Goal: Navigation & Orientation: Go to known website

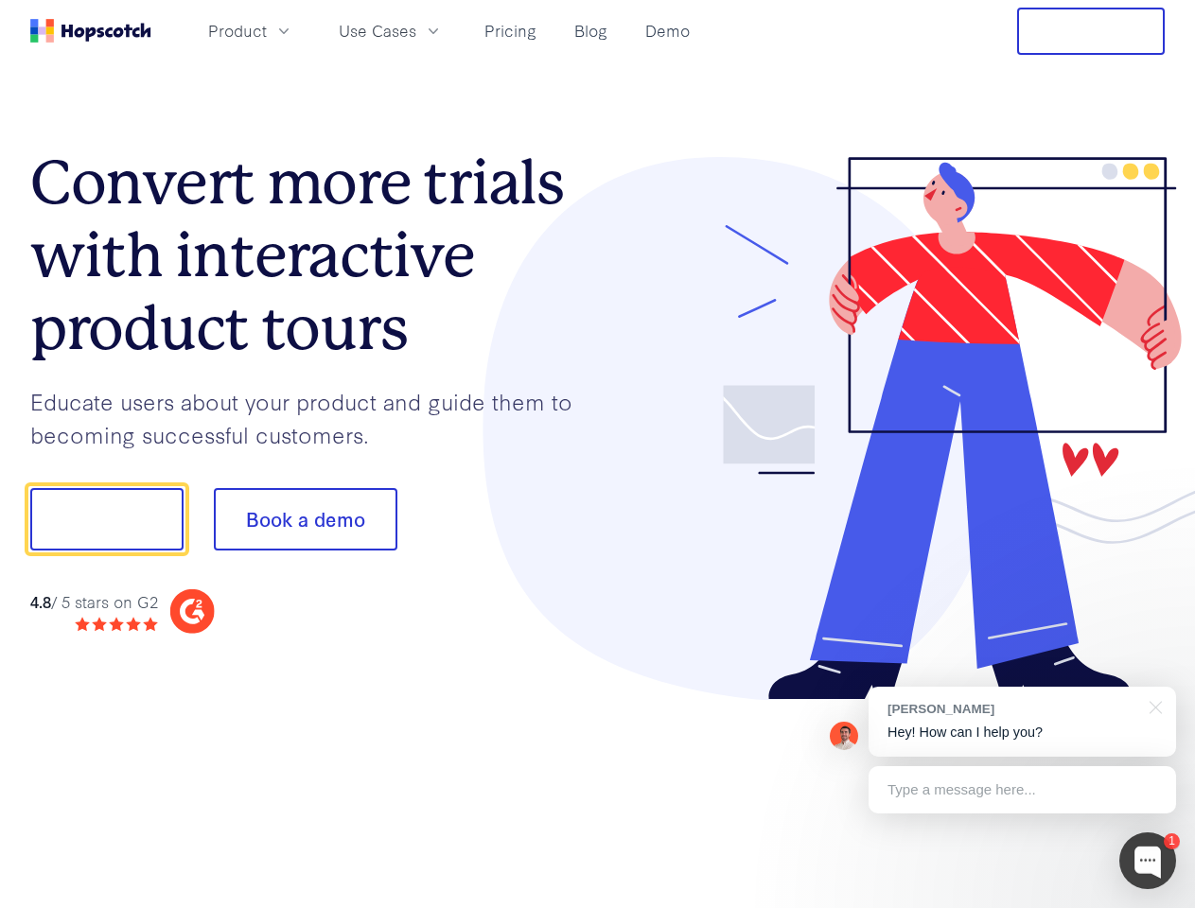
click at [598, 454] on div at bounding box center [882, 429] width 568 height 544
click at [267, 30] on span "Product" at bounding box center [237, 31] width 59 height 24
click at [416, 30] on span "Use Cases" at bounding box center [378, 31] width 78 height 24
click at [1091, 31] on button "Free Trial" at bounding box center [1091, 31] width 148 height 47
click at [106, 520] on button "Show me!" at bounding box center [106, 519] width 153 height 62
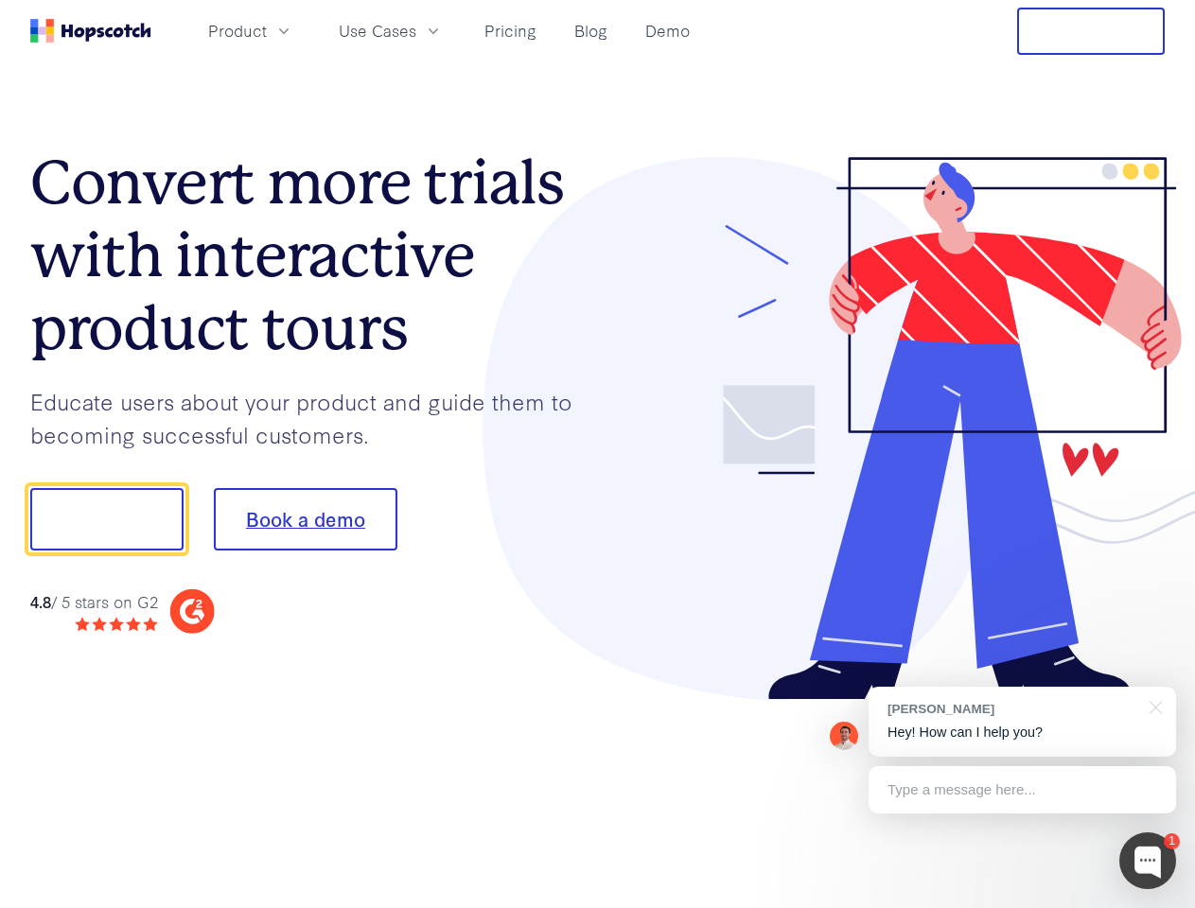
click at [305, 520] on button "Book a demo" at bounding box center [306, 519] width 184 height 62
click at [1148, 861] on div at bounding box center [1147, 861] width 57 height 57
click at [1022, 722] on div "[PERSON_NAME] Hey! How can I help you?" at bounding box center [1023, 722] width 308 height 70
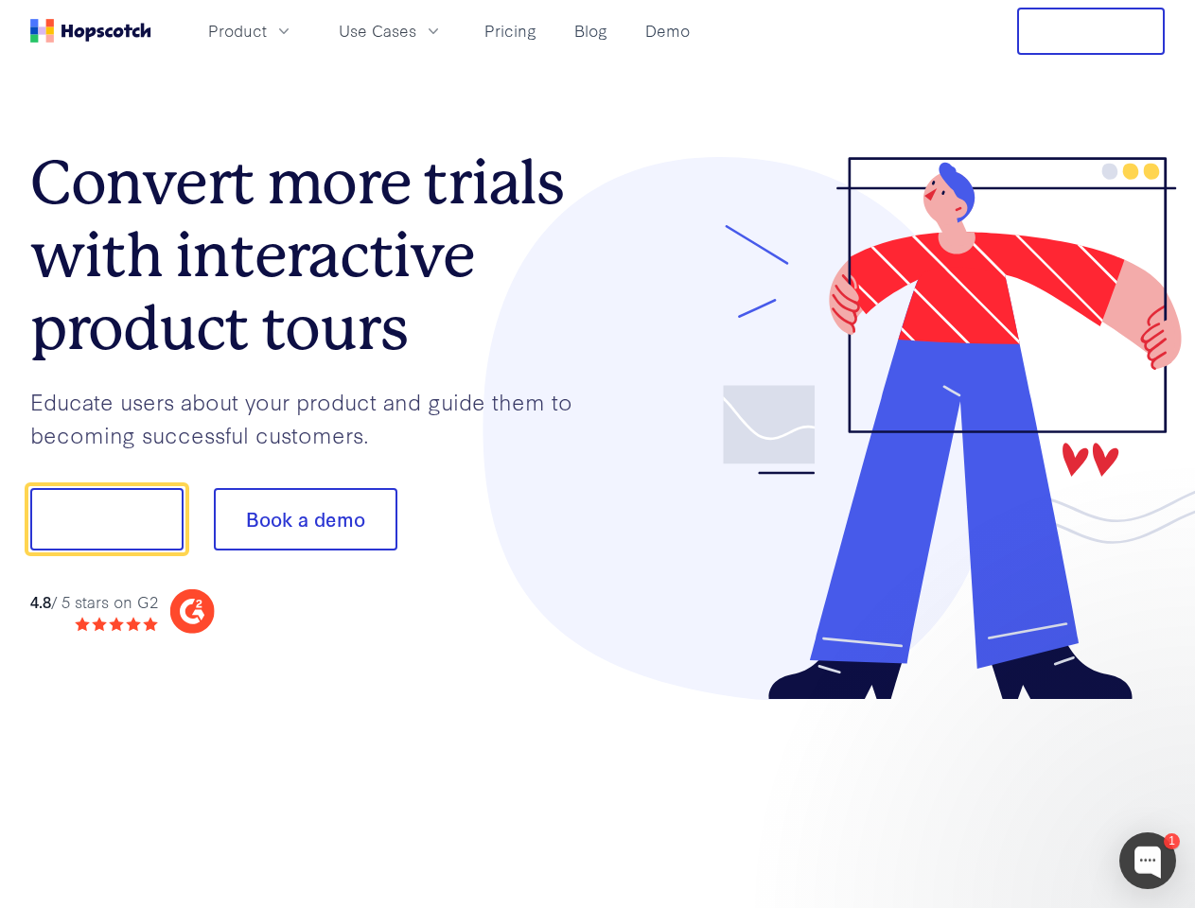
click at [1153, 706] on div at bounding box center [998, 517] width 355 height 631
click at [1022, 790] on div at bounding box center [998, 644] width 355 height 378
